Goal: Information Seeking & Learning: Learn about a topic

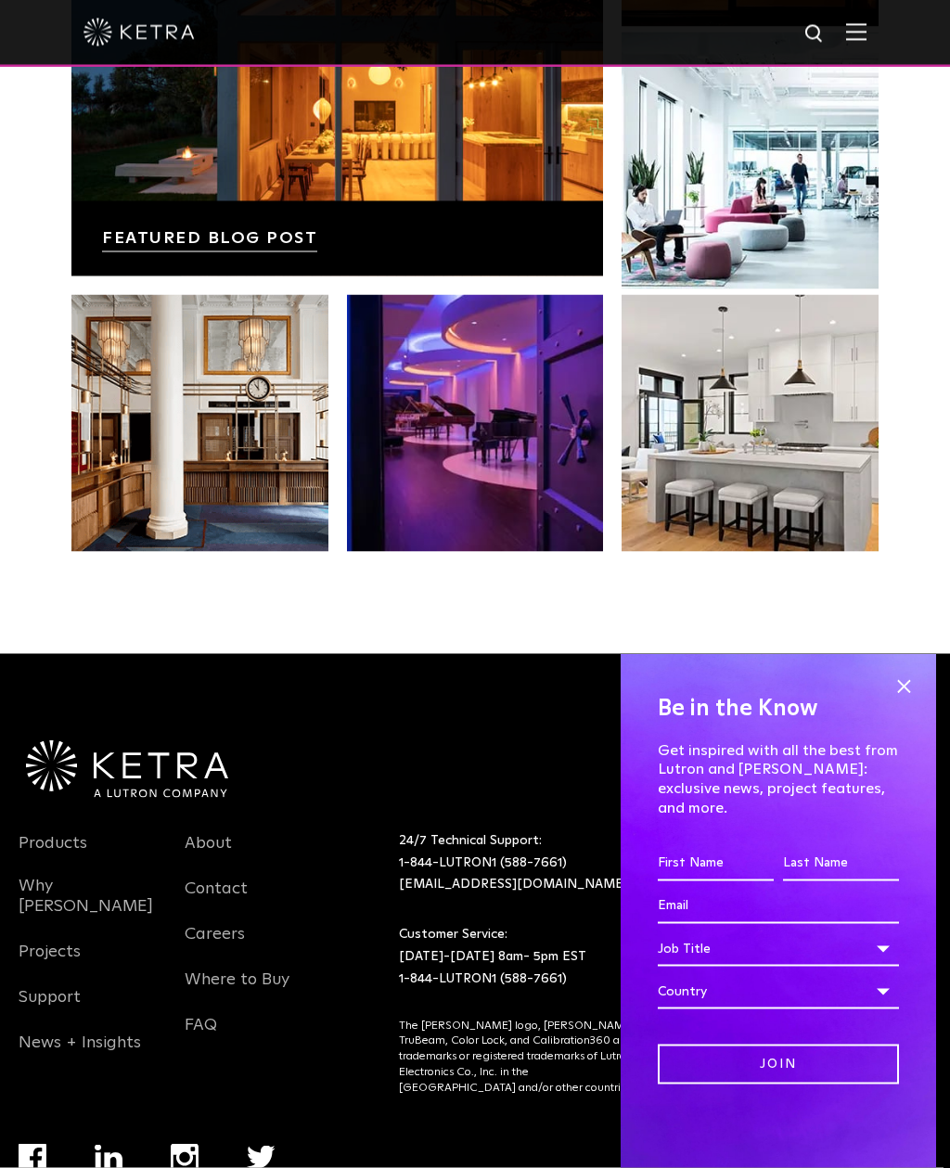
scroll to position [3552, 0]
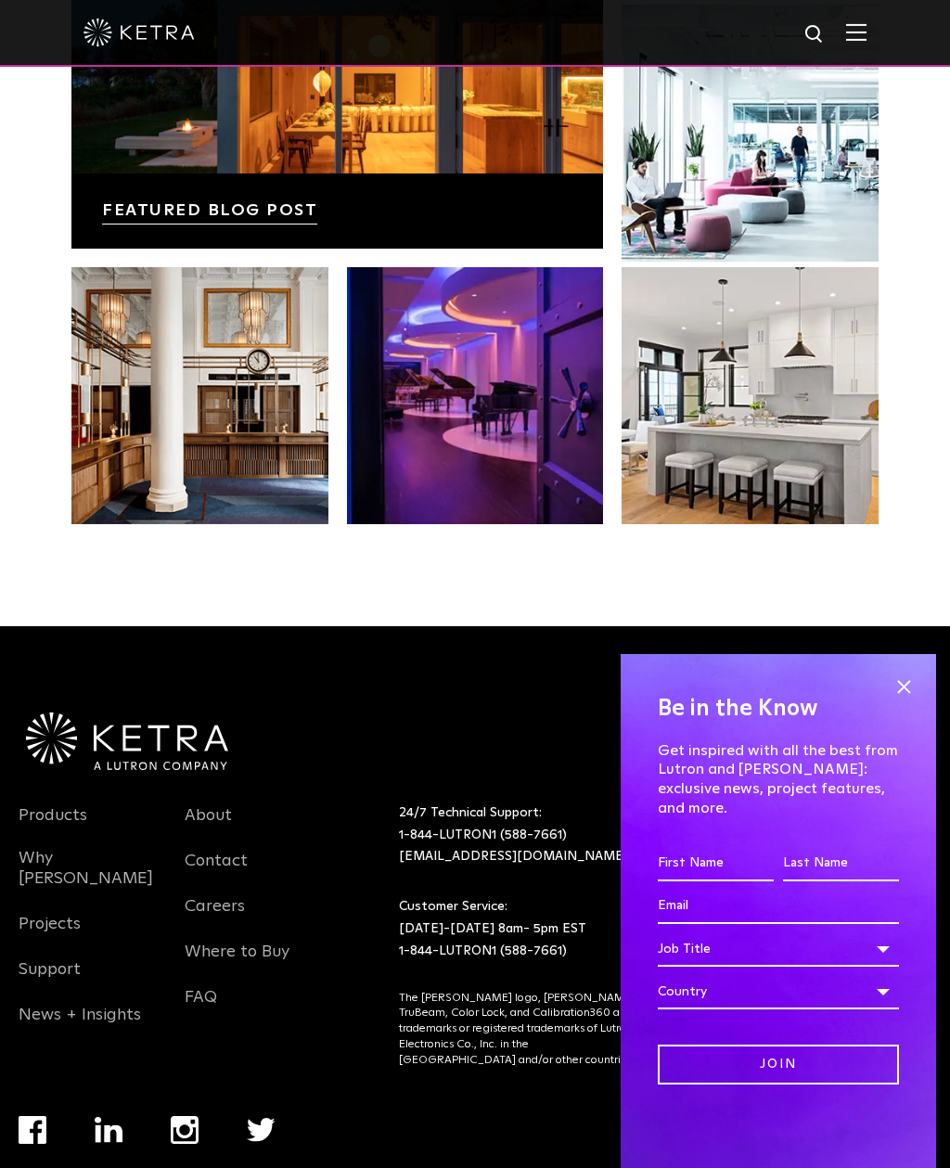
click at [55, 818] on link "Products" at bounding box center [53, 826] width 69 height 43
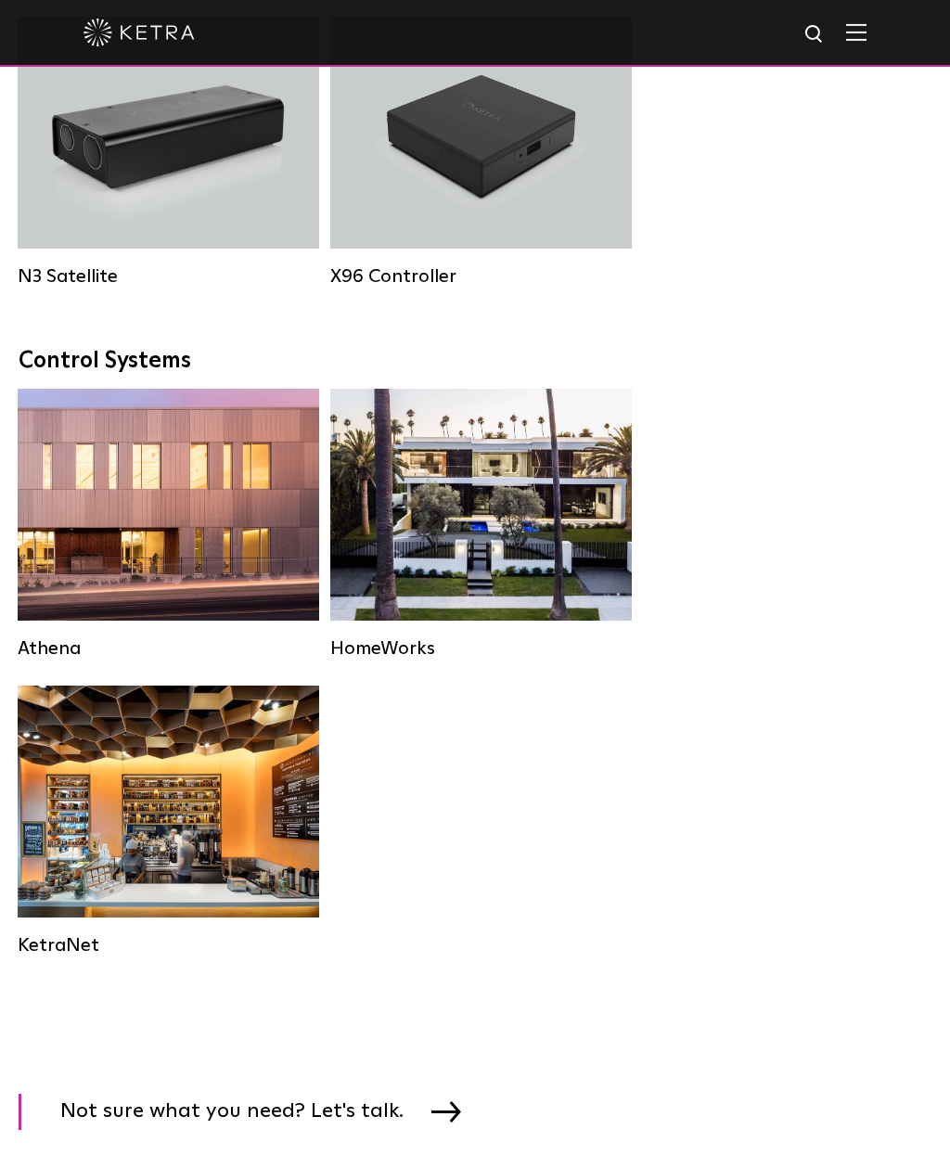
scroll to position [3070, 0]
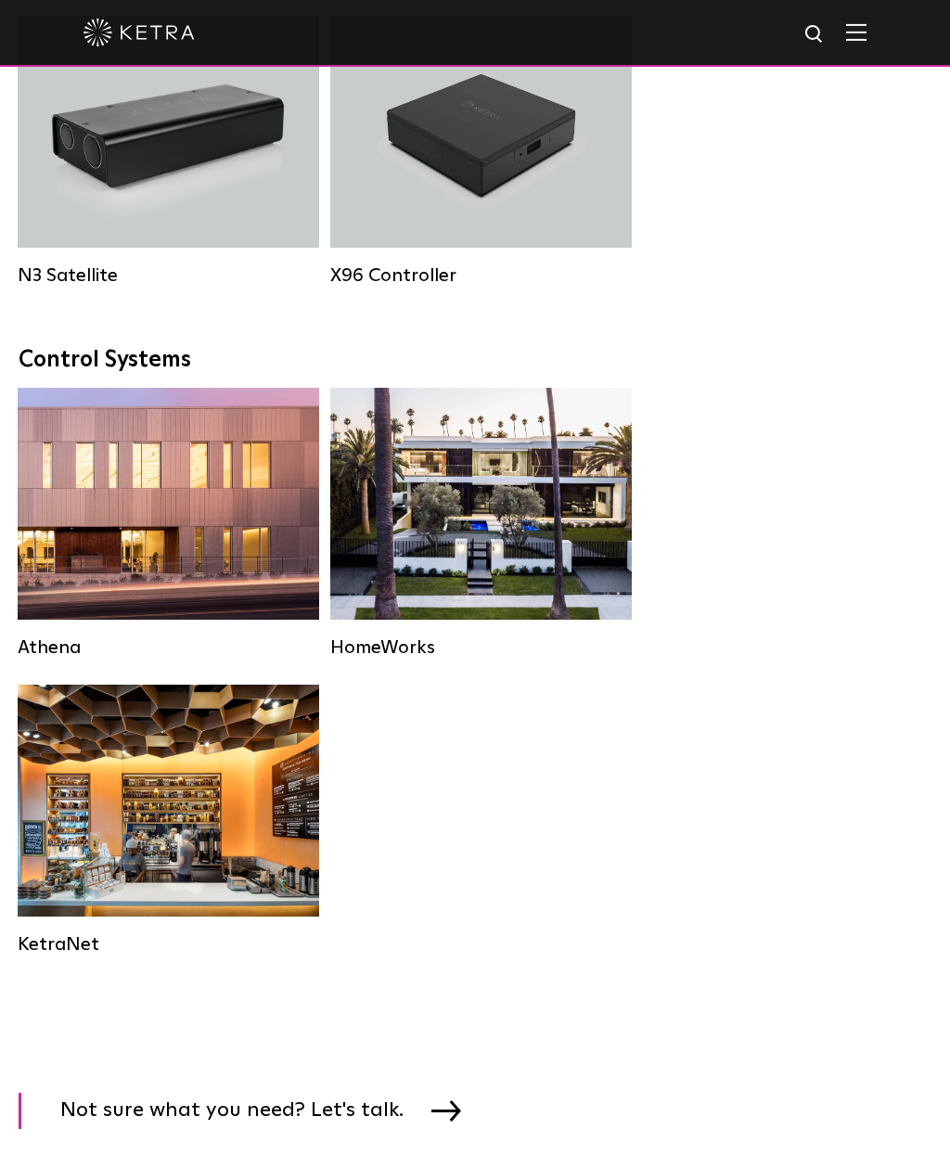
click at [374, 659] on div "HomeWorks" at bounding box center [481, 648] width 302 height 22
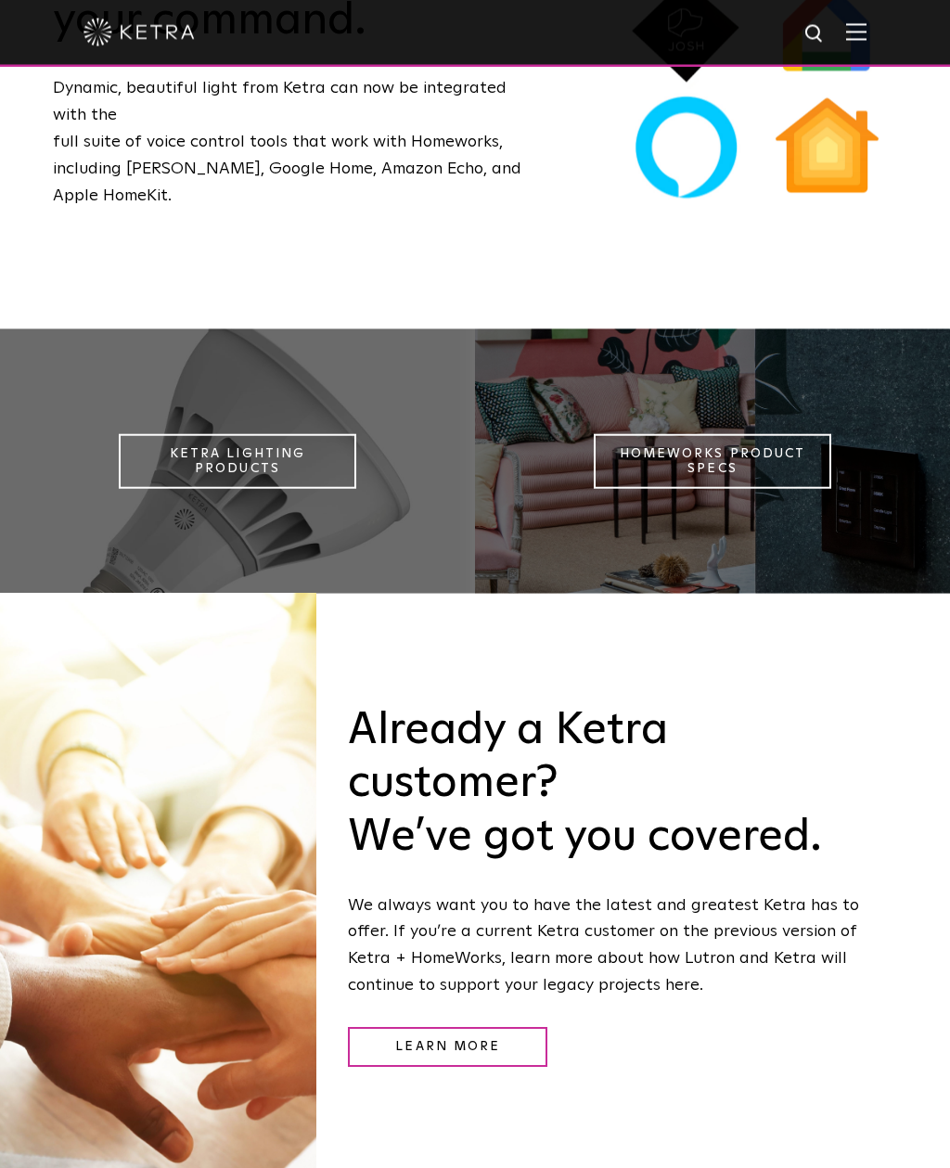
scroll to position [1801, 0]
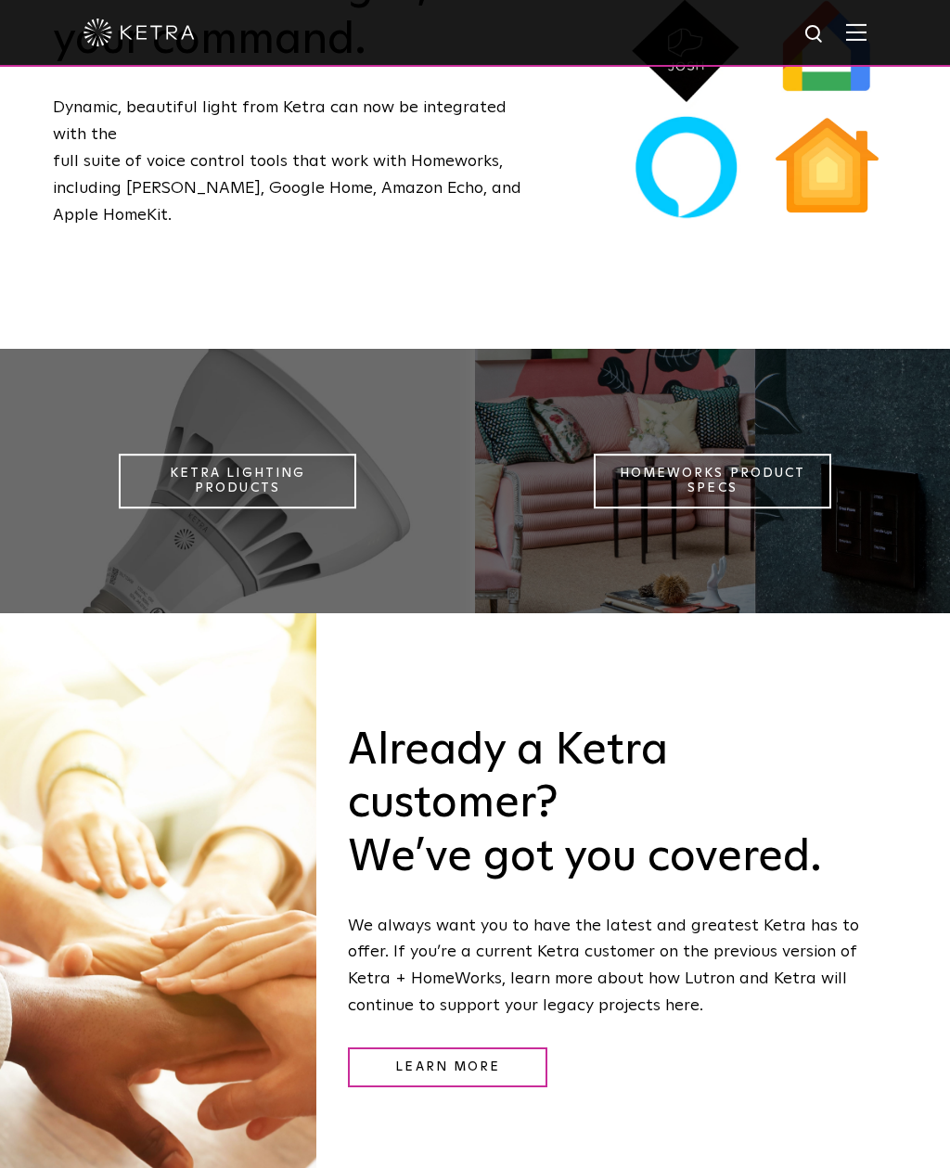
click at [177, 509] on link "Ketra Lighting Products" at bounding box center [238, 482] width 238 height 56
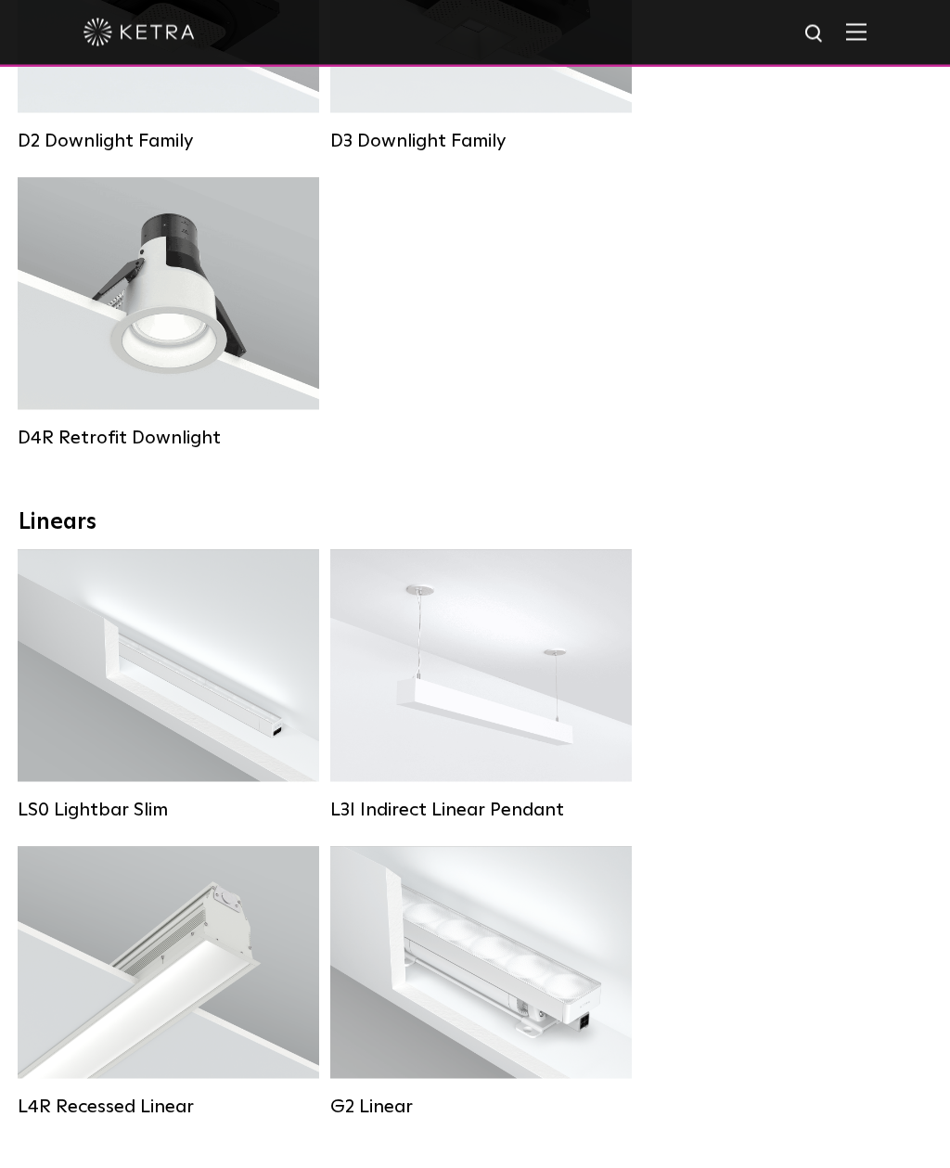
scroll to position [534, 0]
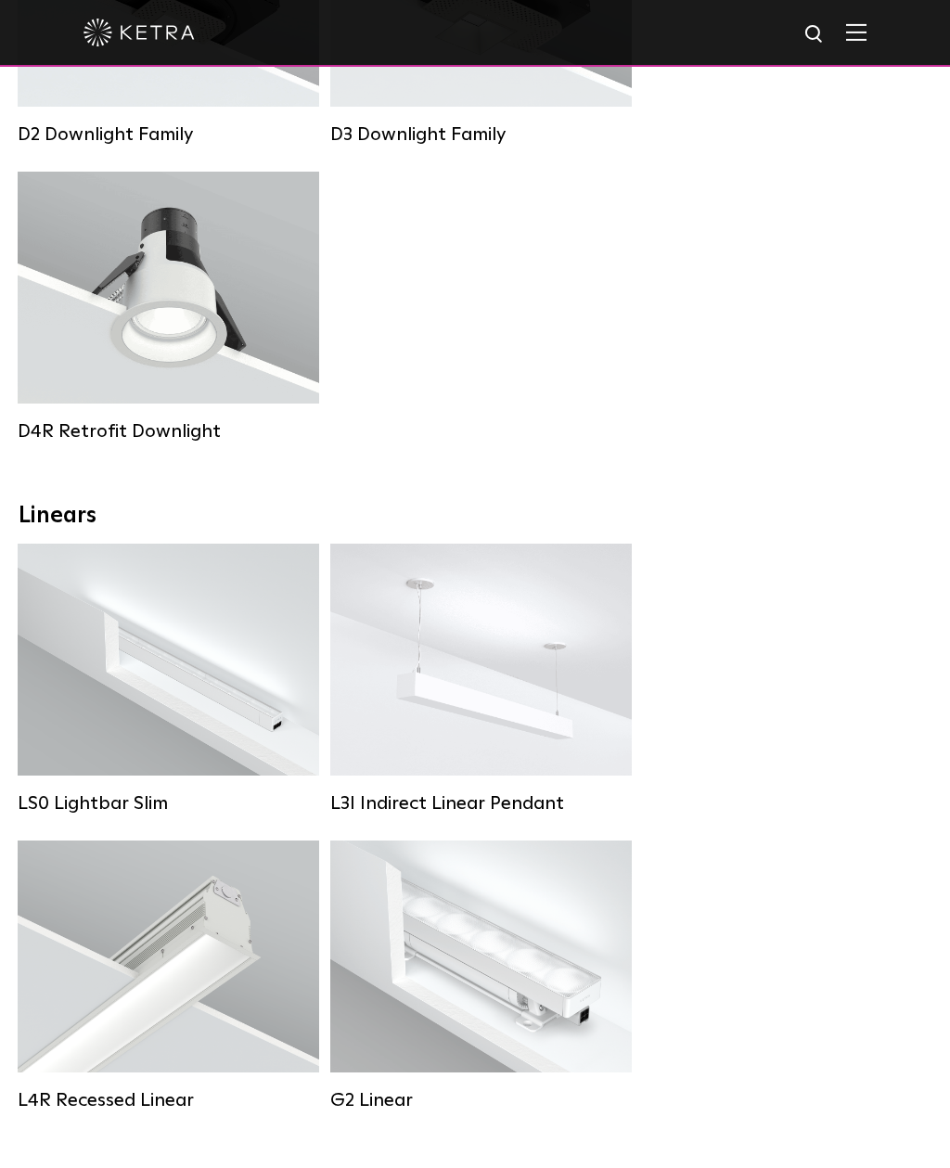
click at [65, 439] on div "D4R Retrofit Downlight" at bounding box center [169, 431] width 302 height 22
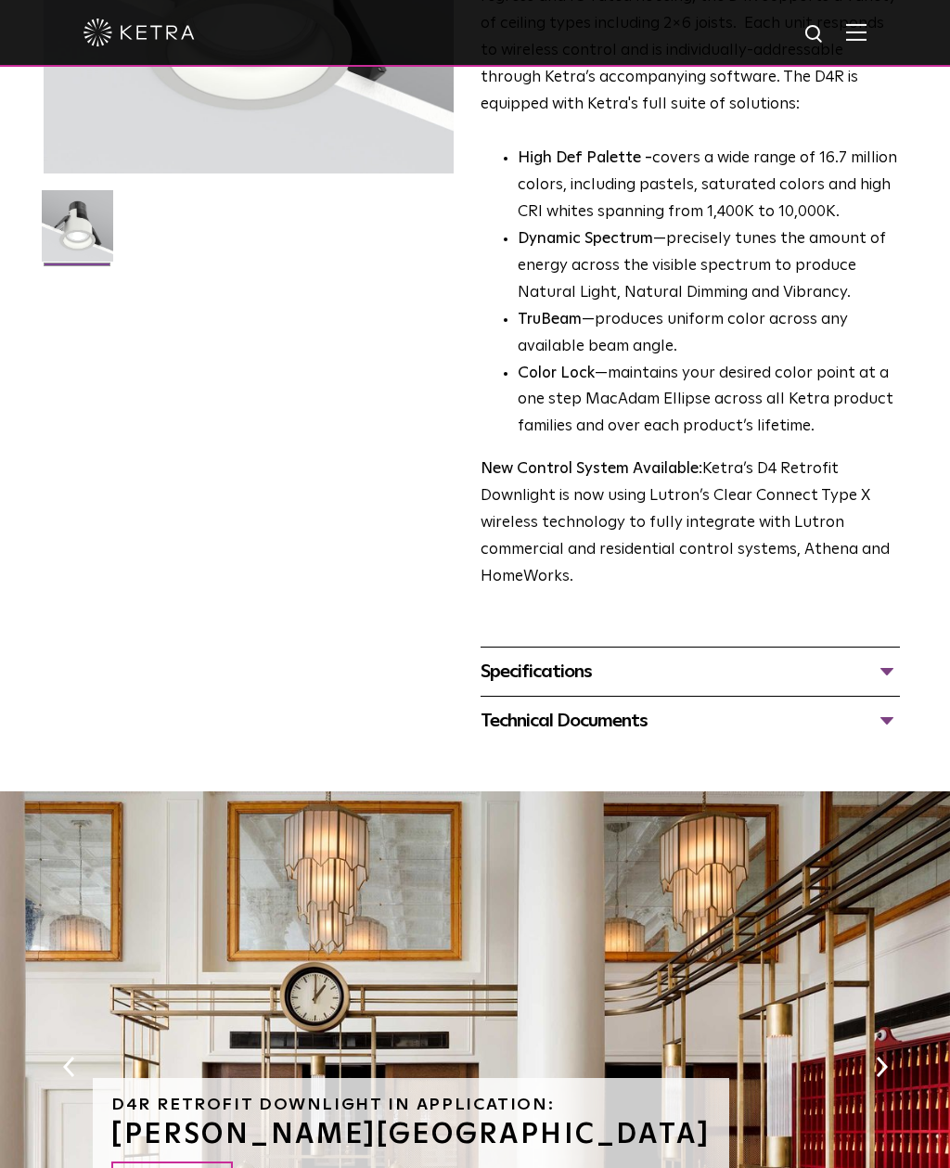
scroll to position [378, 0]
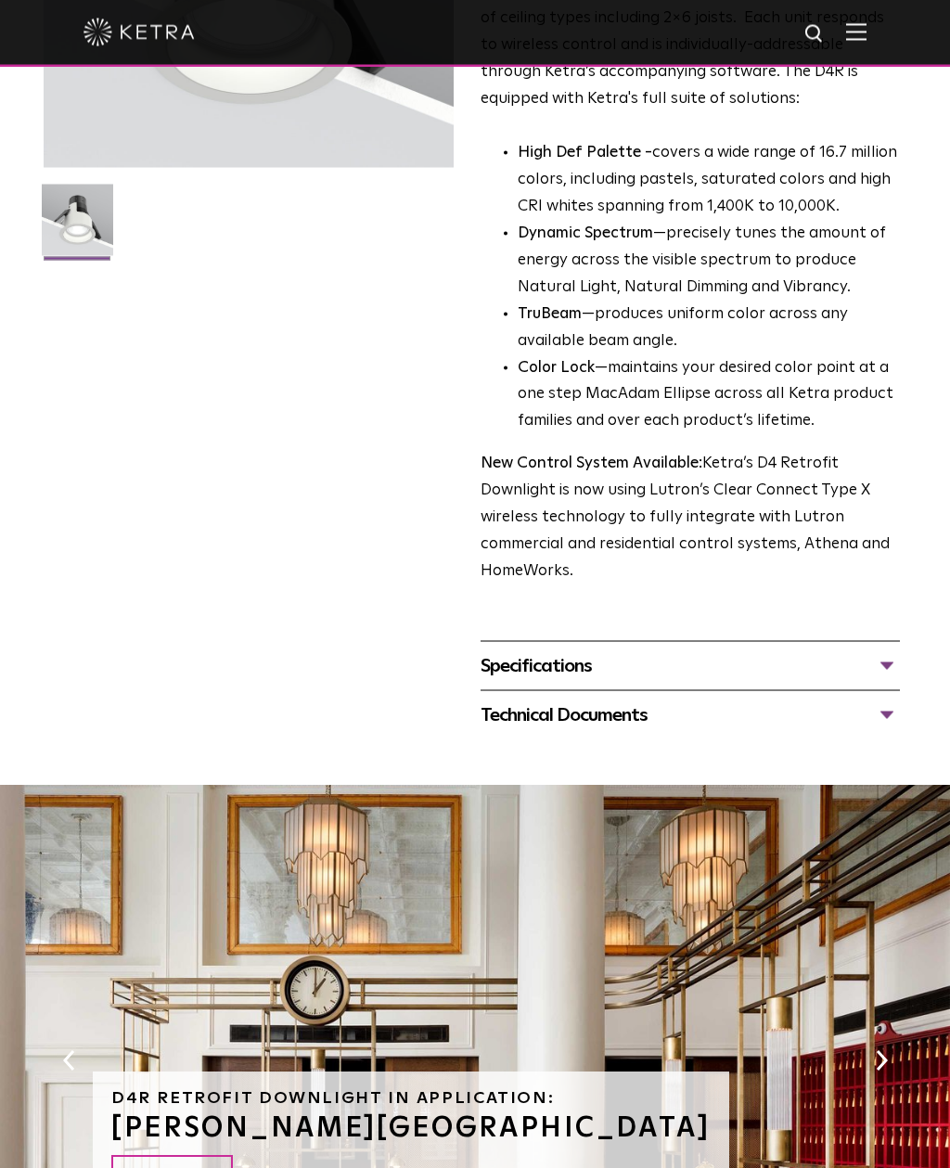
click at [854, 653] on div "Specifications" at bounding box center [690, 666] width 419 height 30
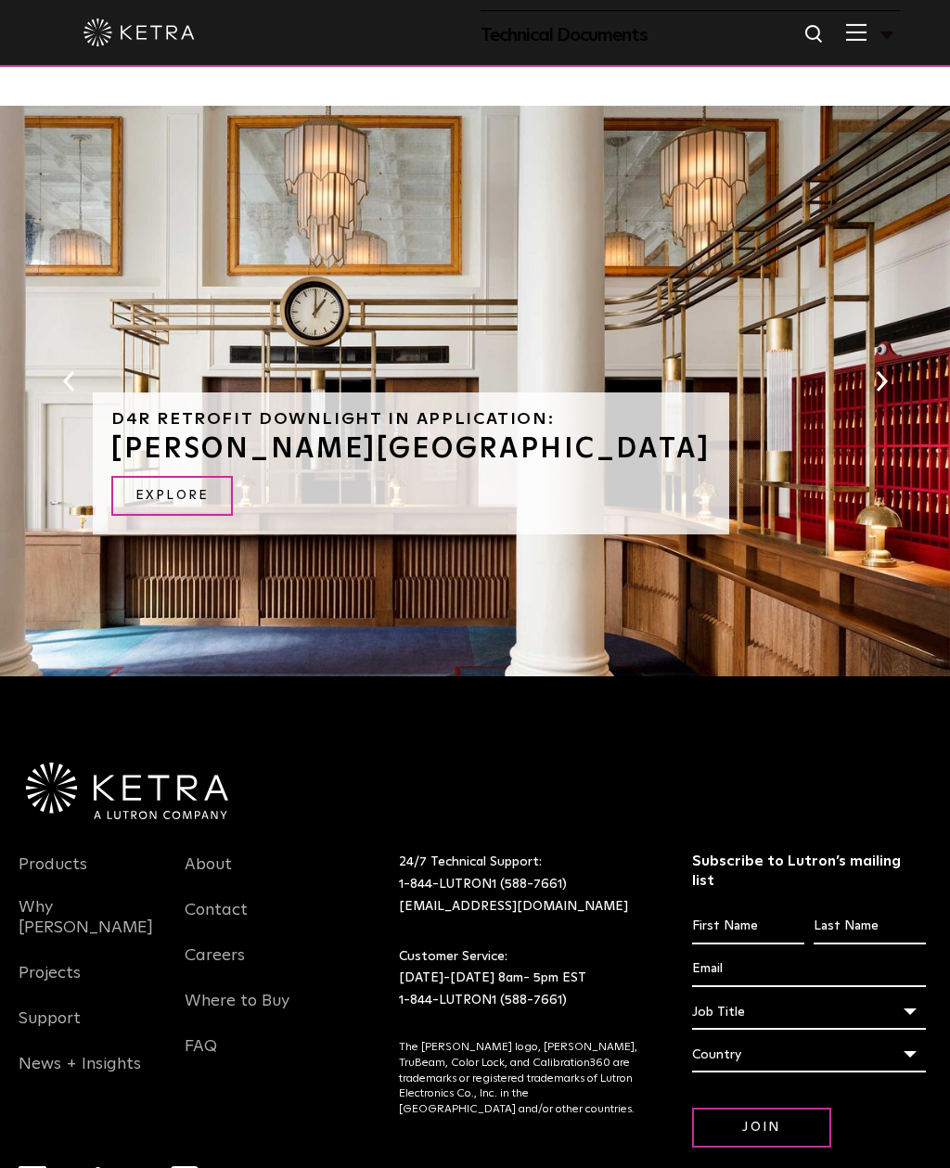
scroll to position [1240, 0]
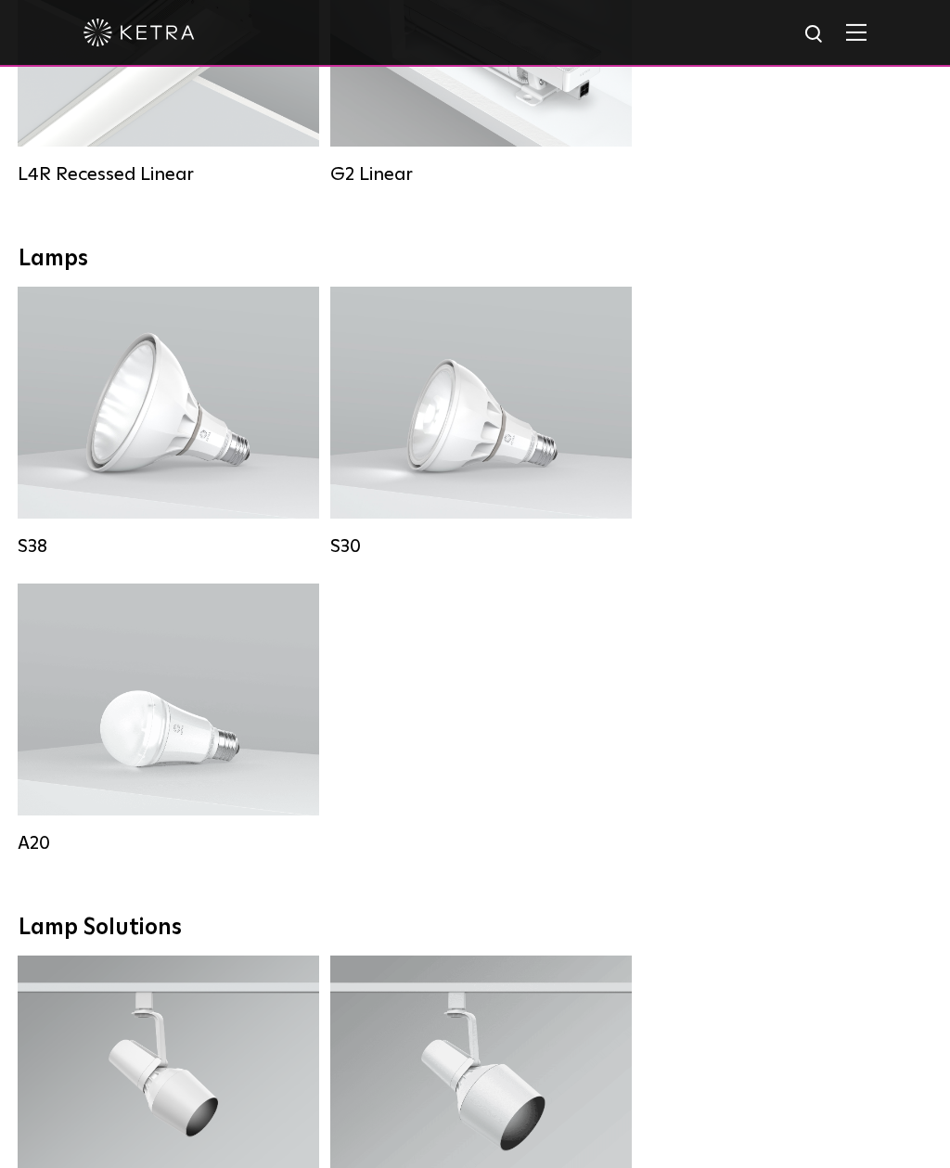
scroll to position [1462, 0]
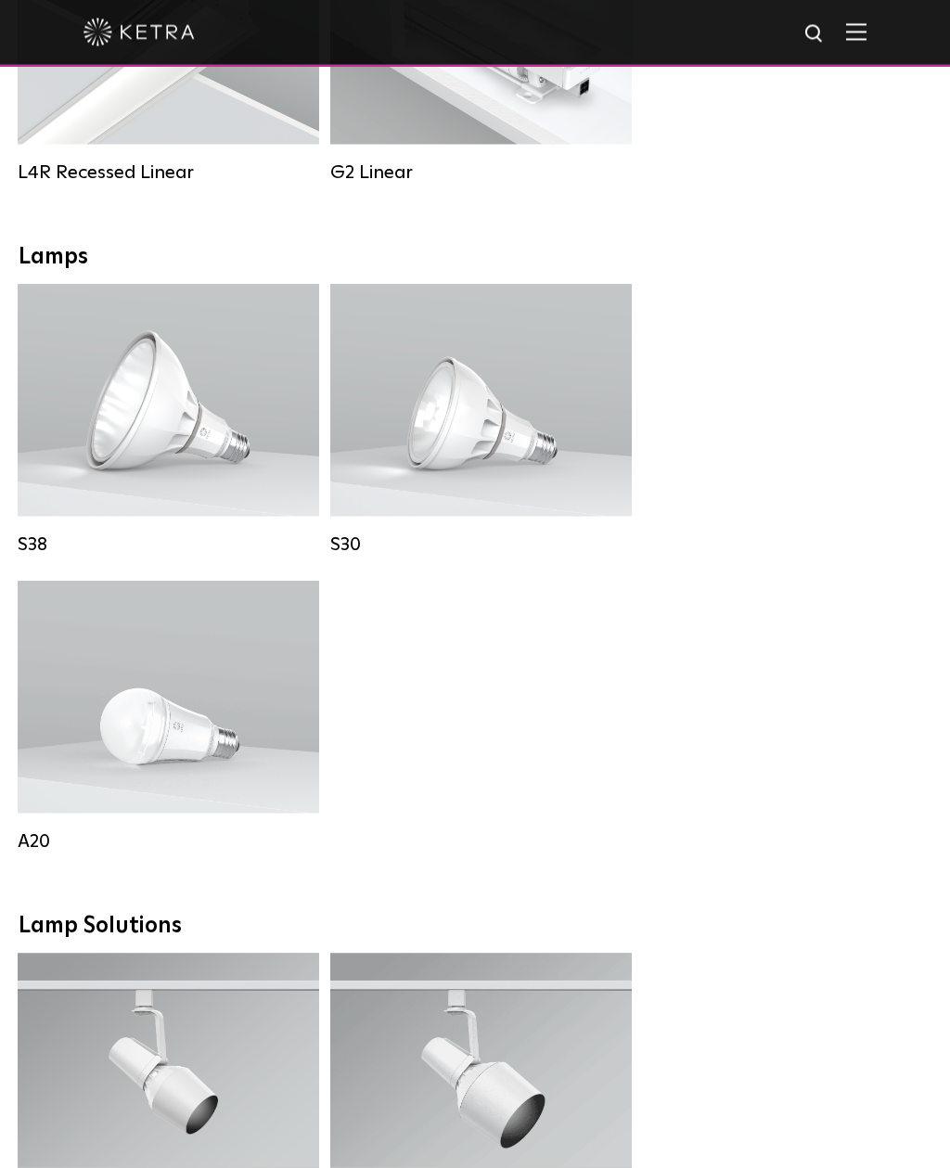
click at [120, 703] on strong "Beam Angles:" at bounding box center [92, 696] width 85 height 13
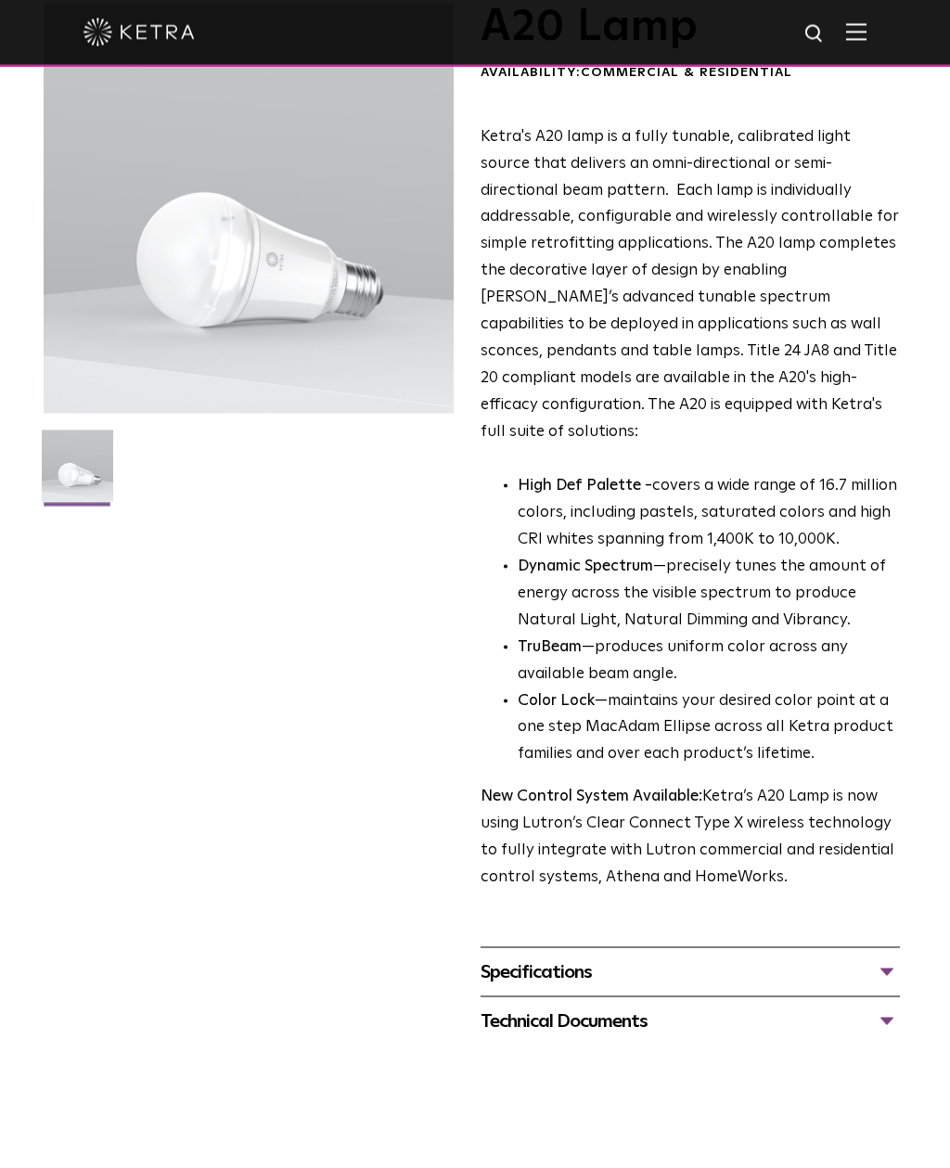
scroll to position [136, 0]
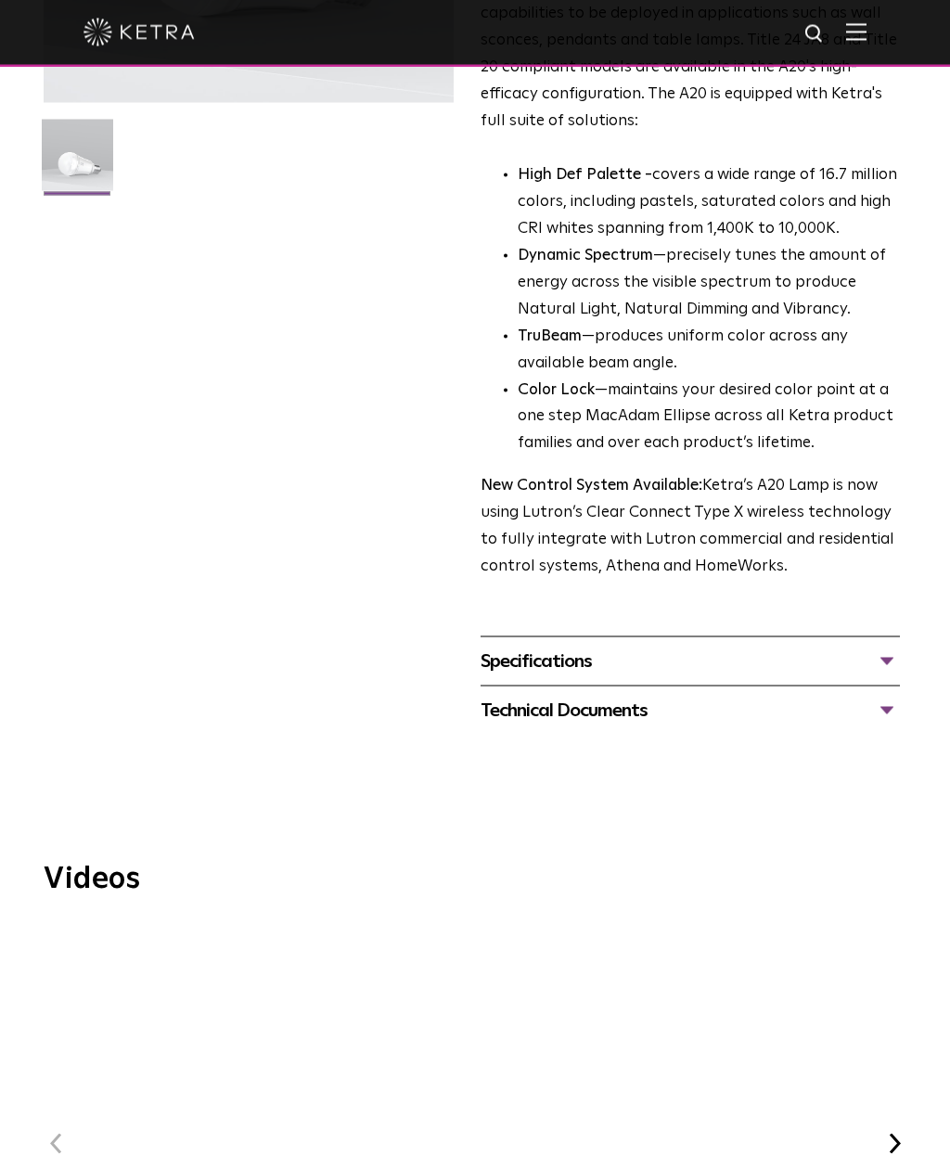
click at [857, 647] on div "Specifications" at bounding box center [690, 662] width 419 height 30
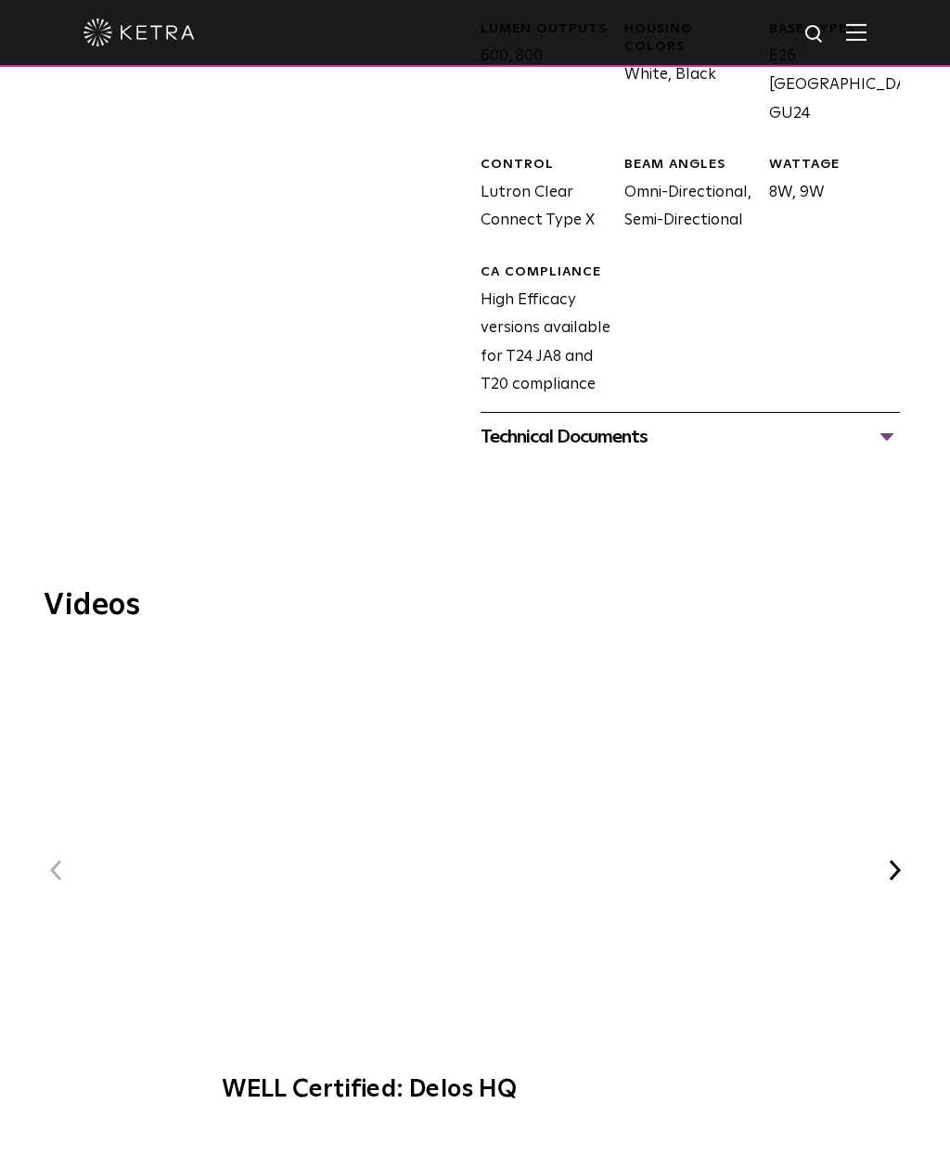
scroll to position [1103, 0]
